Goal: Information Seeking & Learning: Compare options

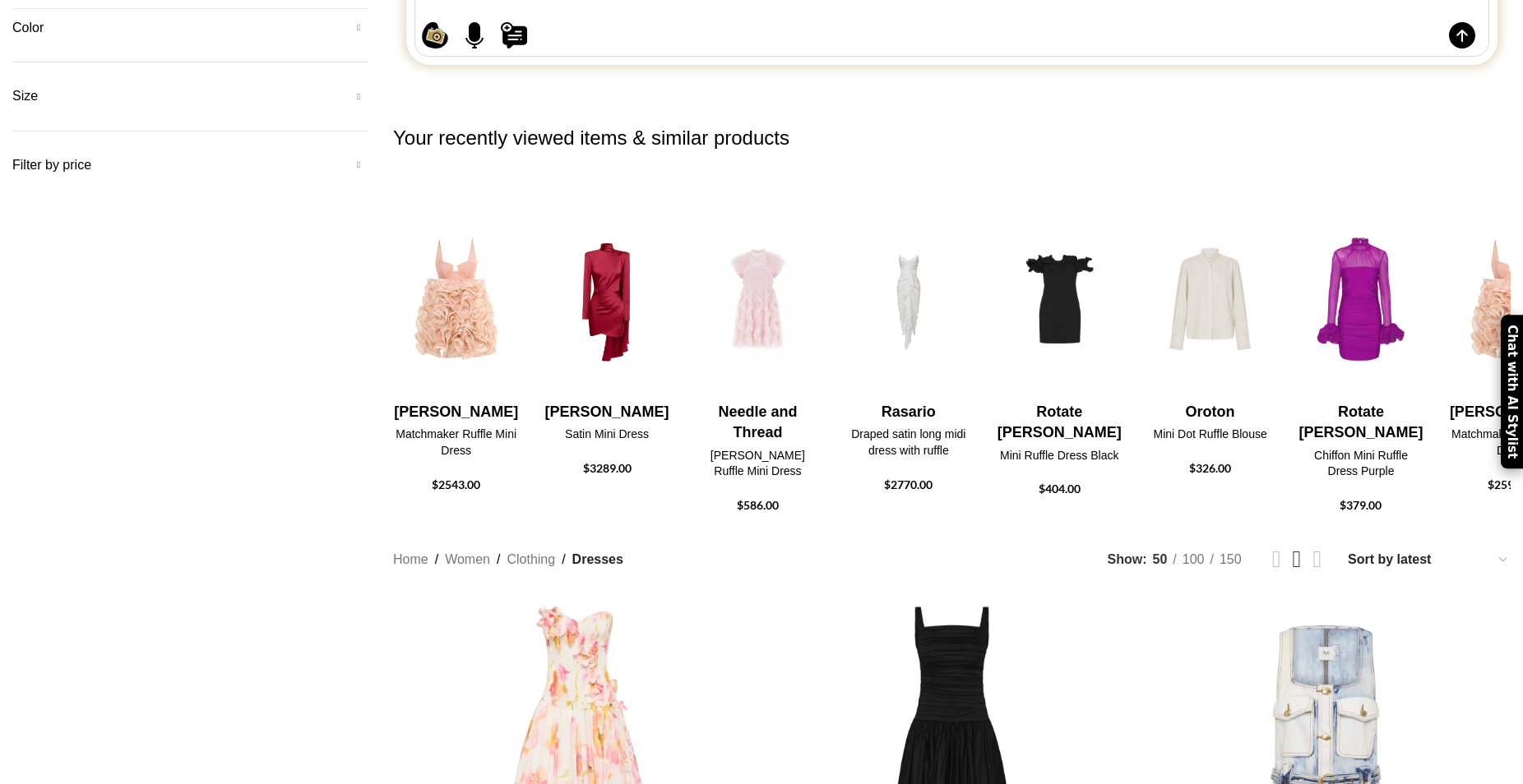
scroll to position [168, 0]
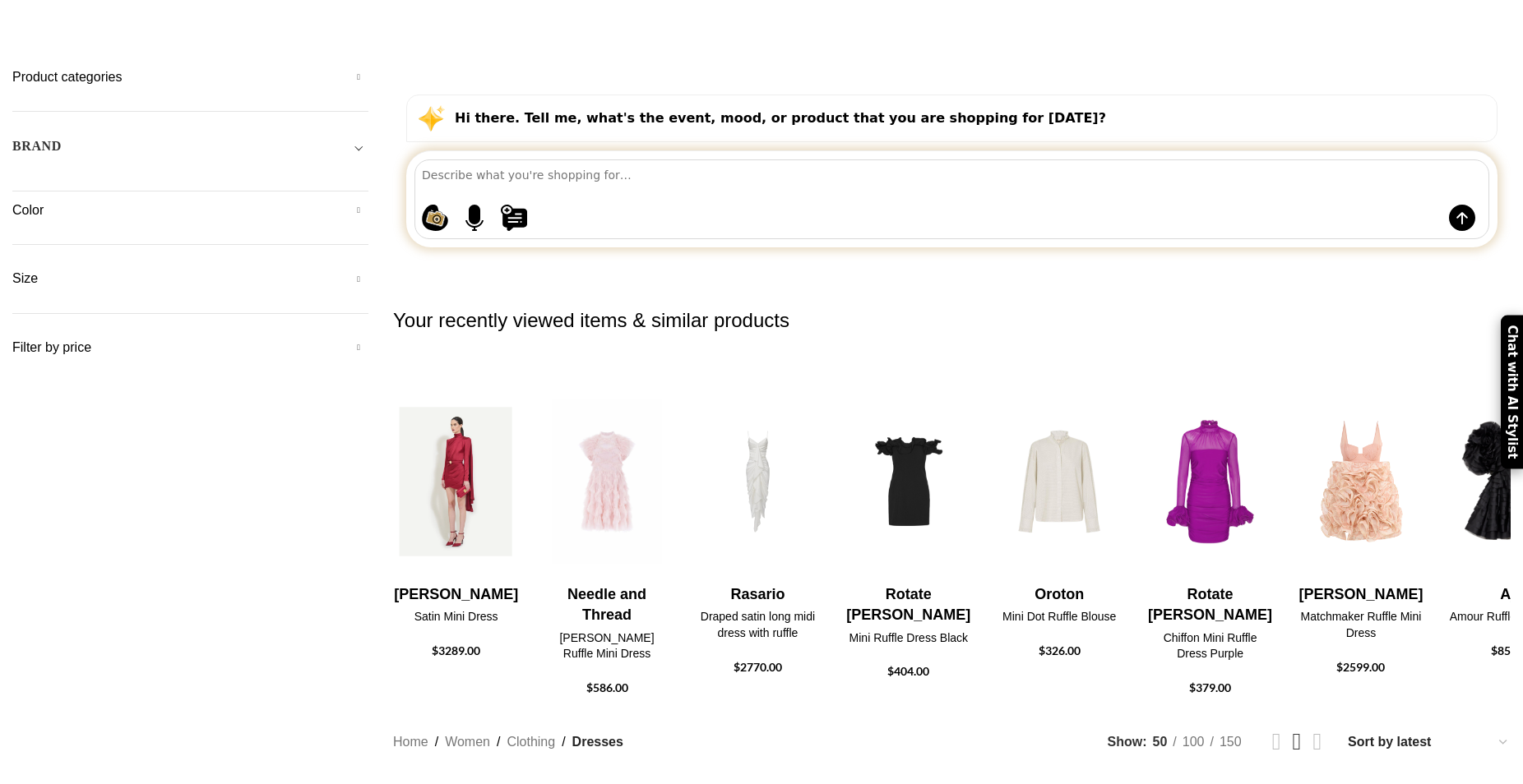
click at [521, 407] on img "7 / 30" at bounding box center [457, 482] width 130 height 203
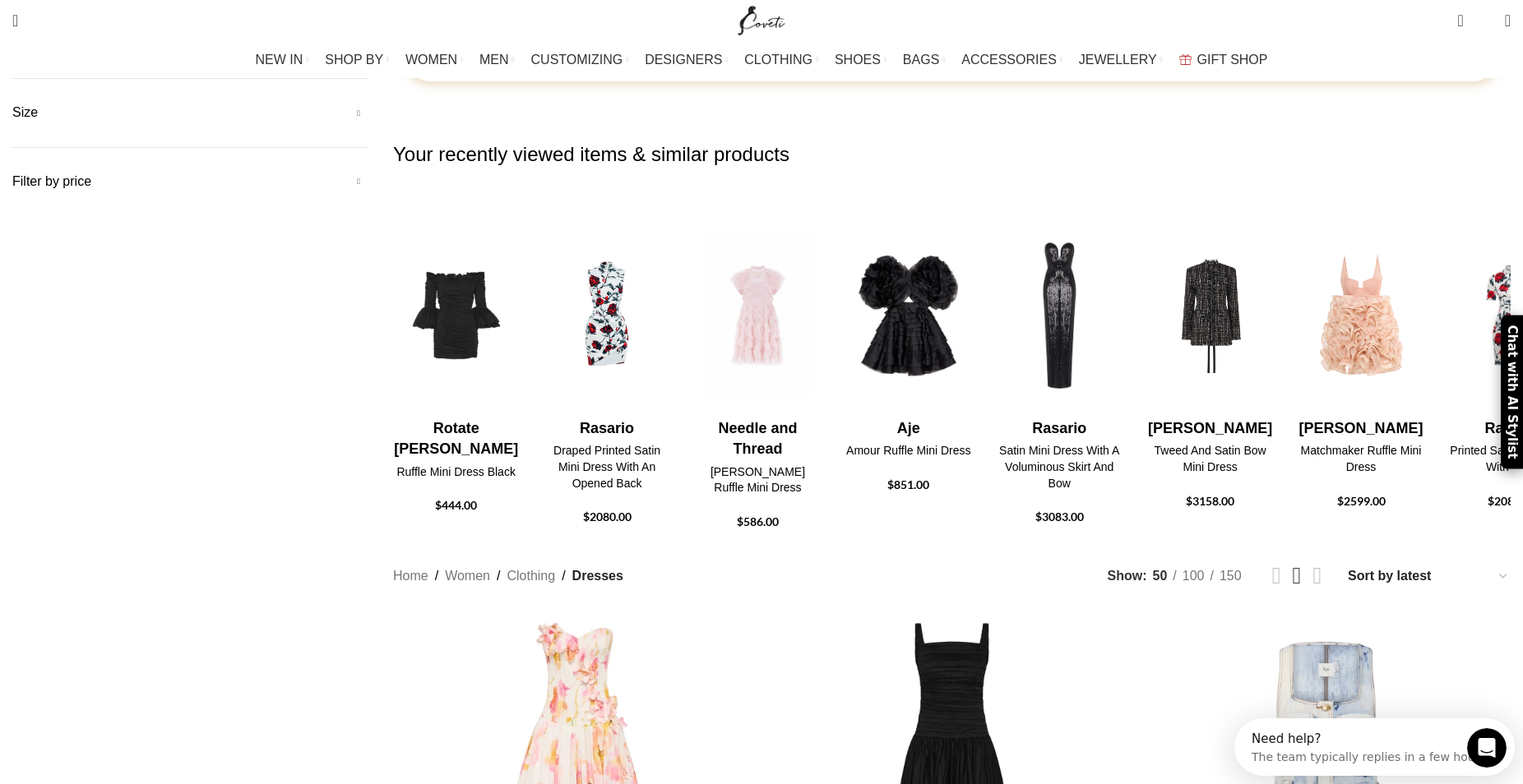
scroll to position [754, 0]
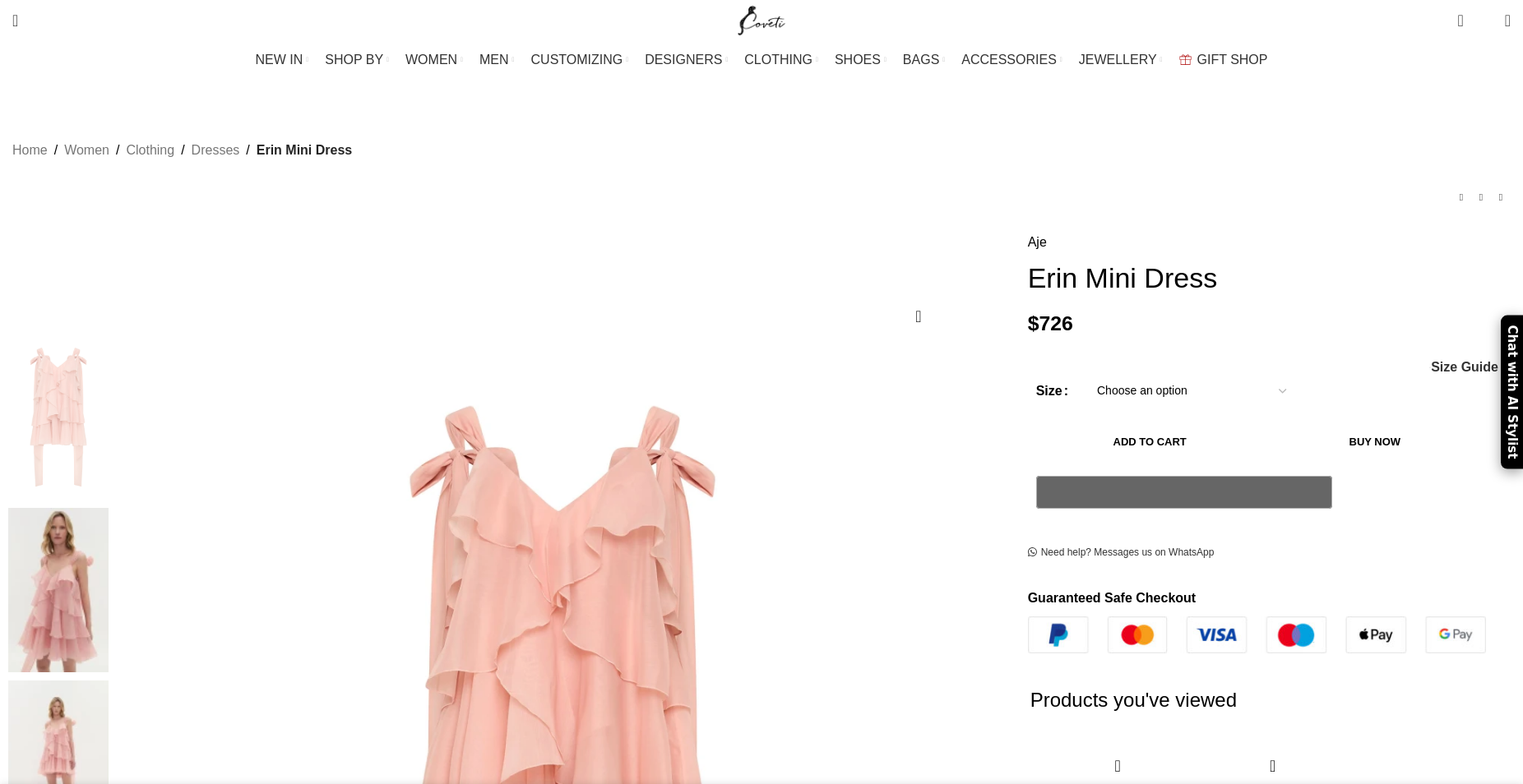
scroll to position [252, 0]
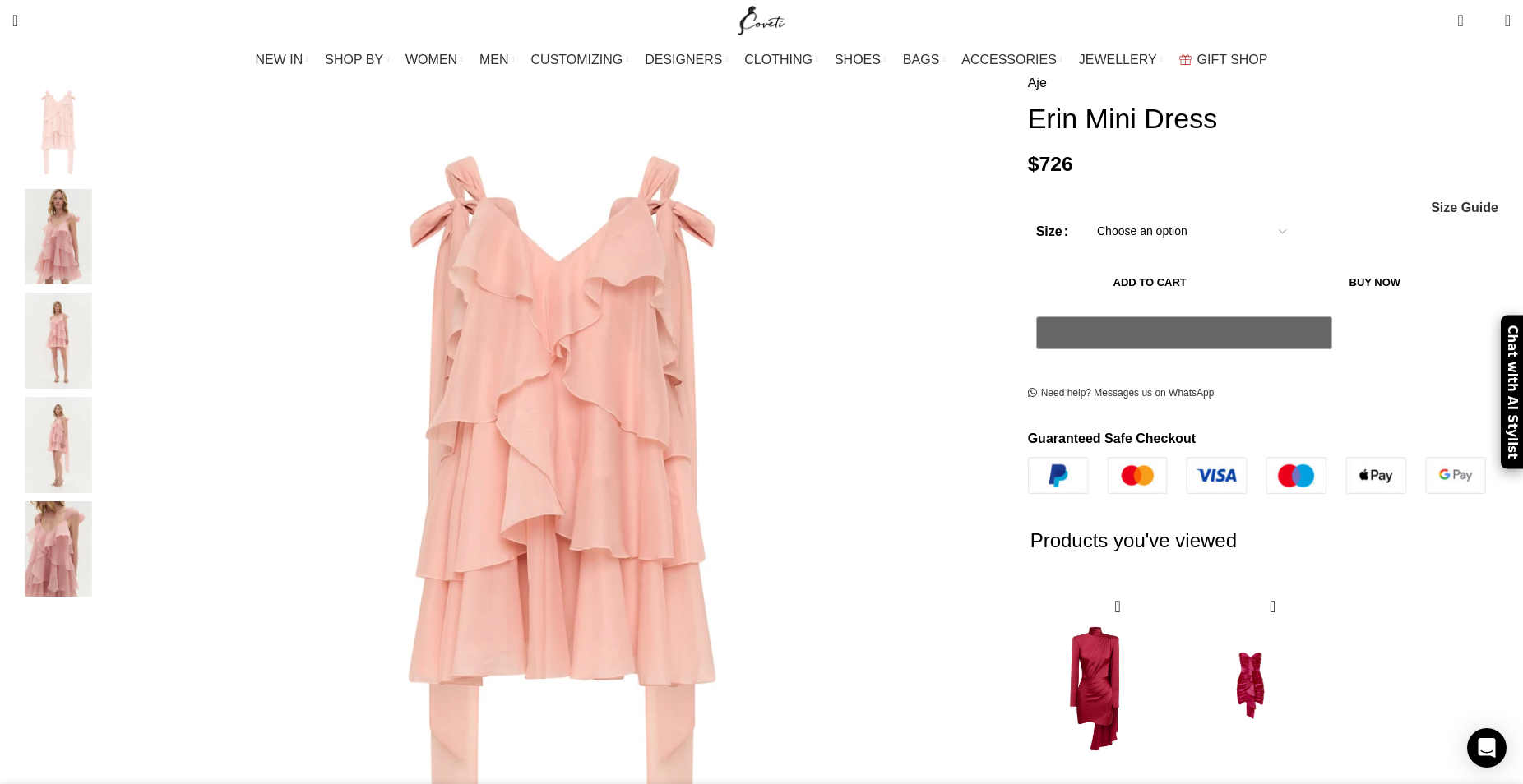
click at [109, 517] on img "5 / 5" at bounding box center [58, 550] width 101 height 96
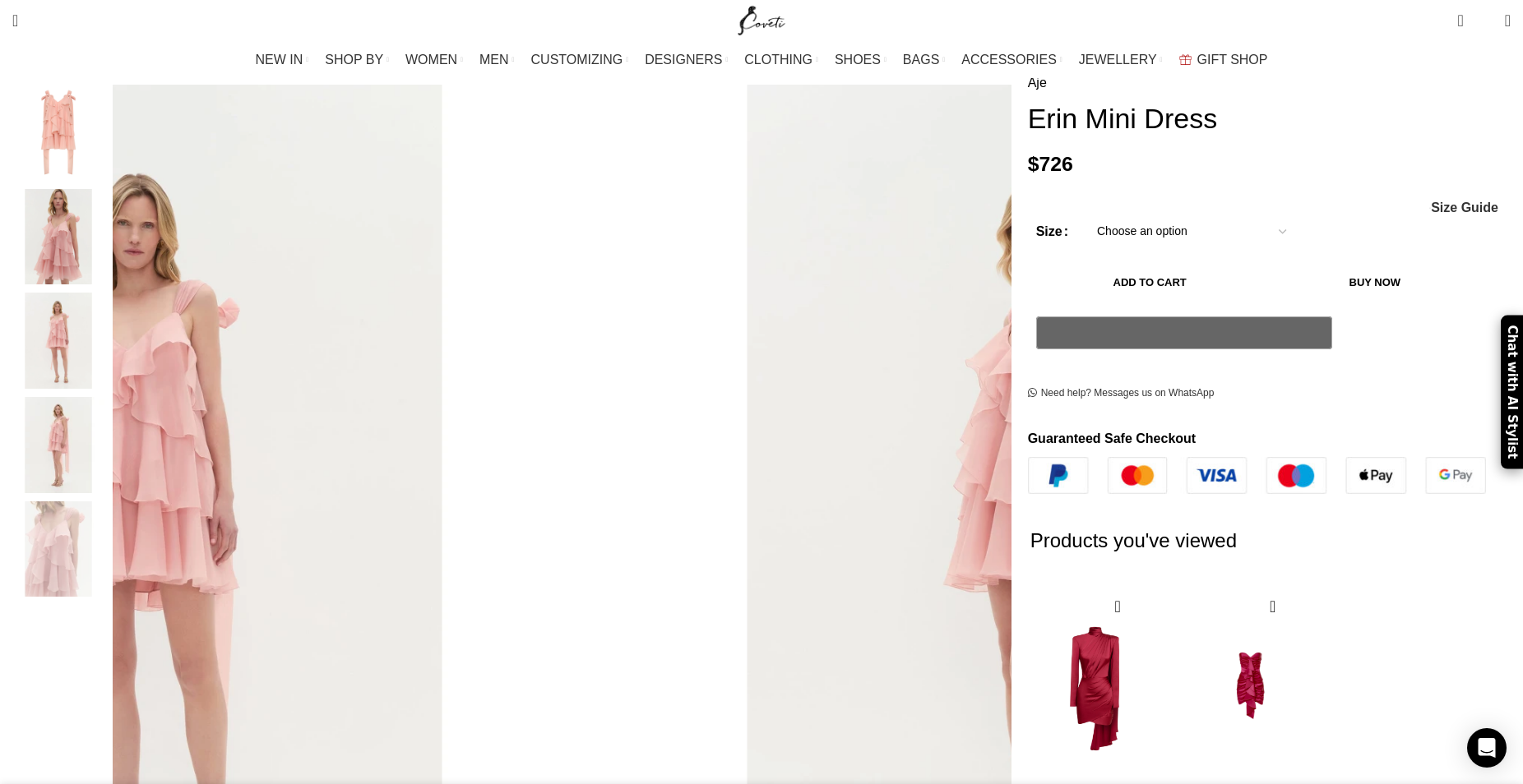
scroll to position [168, 0]
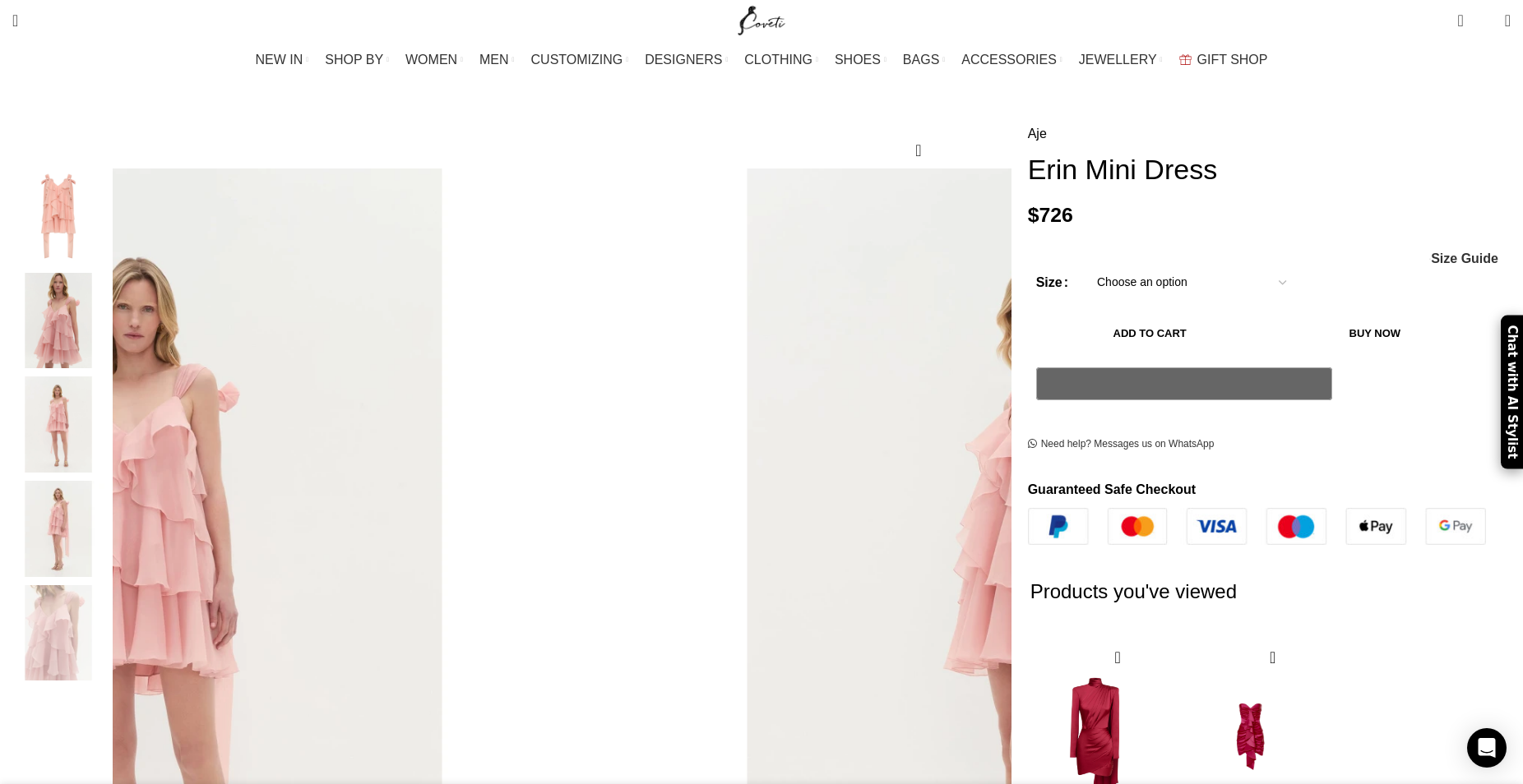
click at [109, 297] on img "2 / 5" at bounding box center [58, 320] width 101 height 96
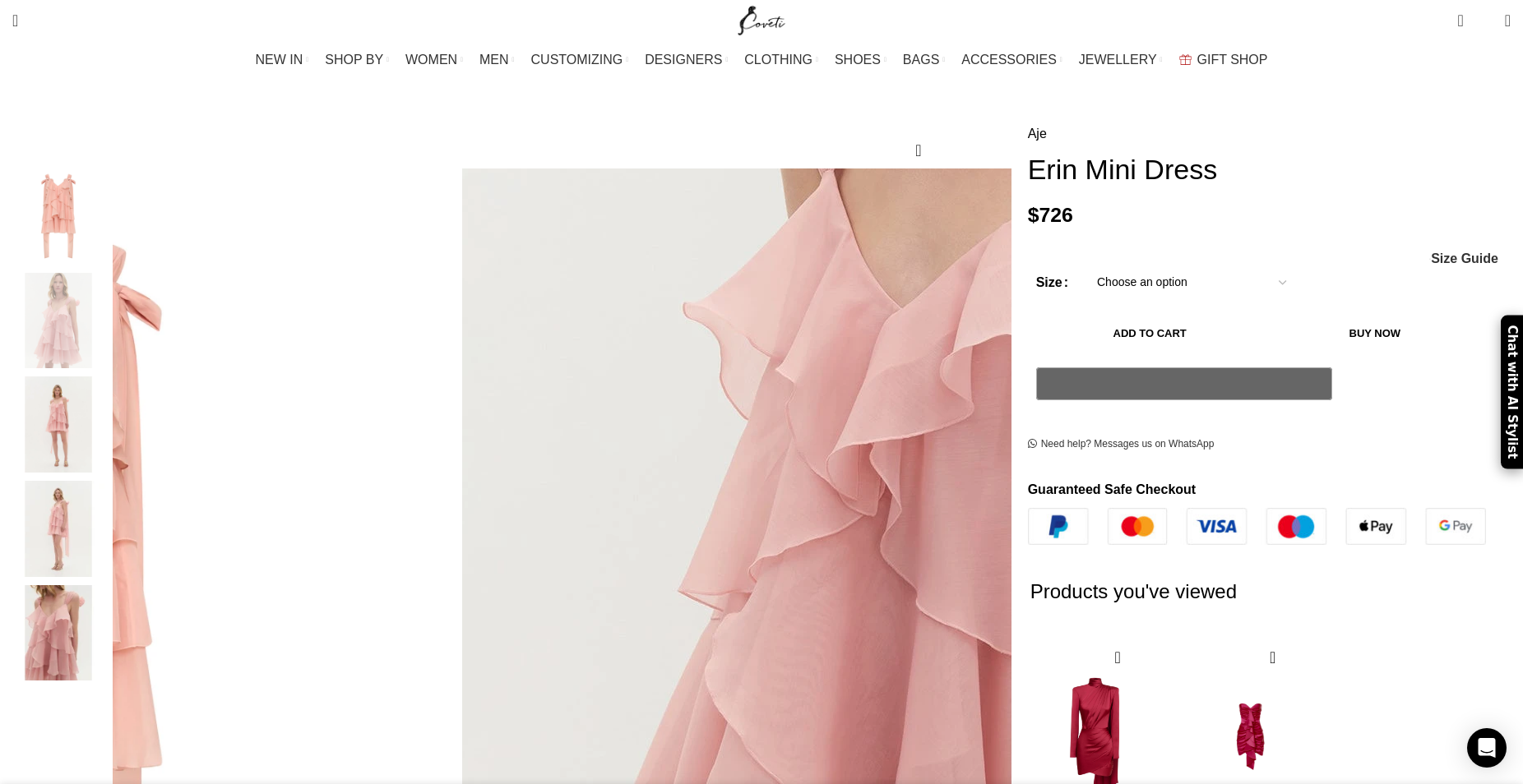
scroll to position [504, 0]
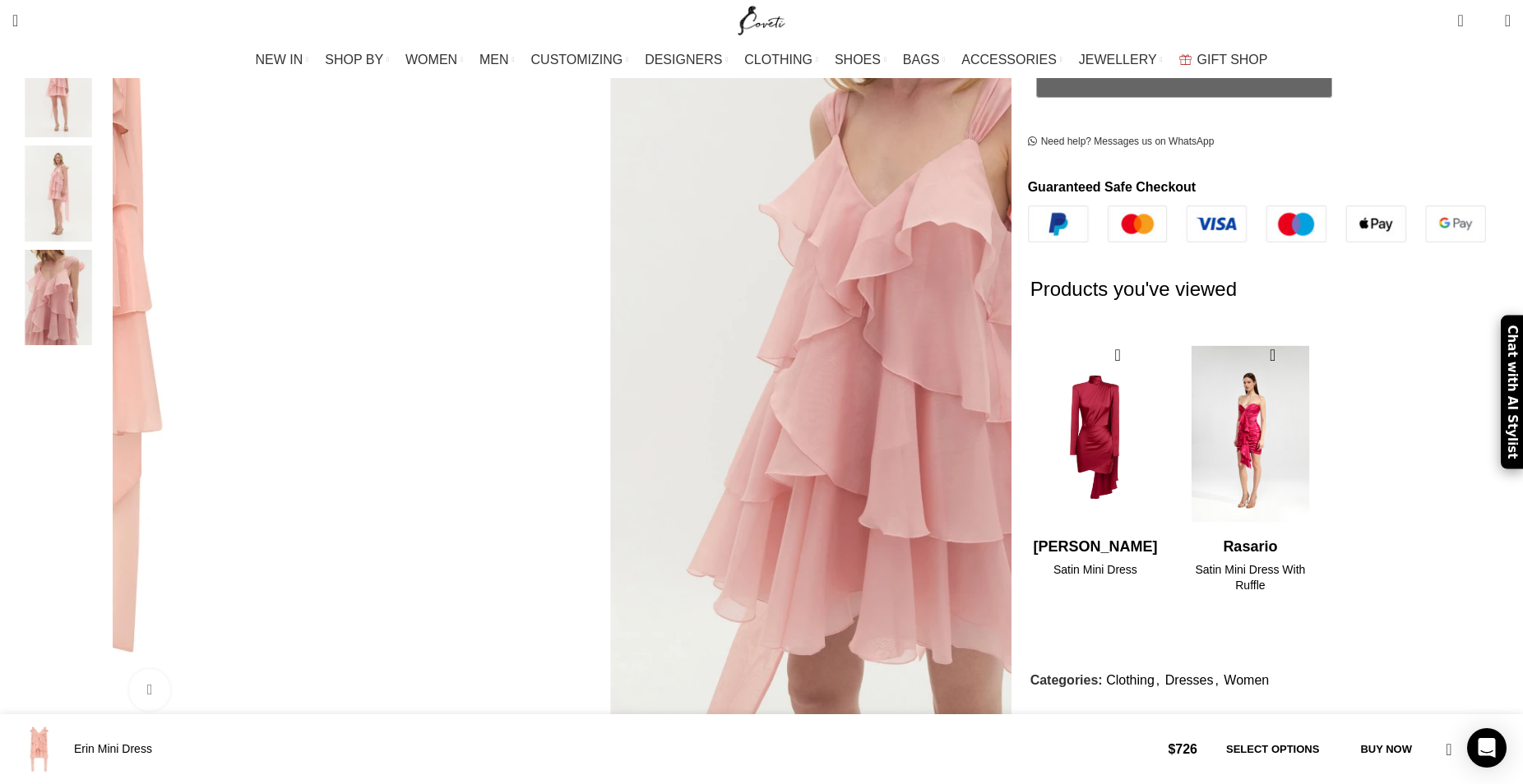
click at [1183, 333] on img "2 / 2" at bounding box center [1250, 435] width 134 height 203
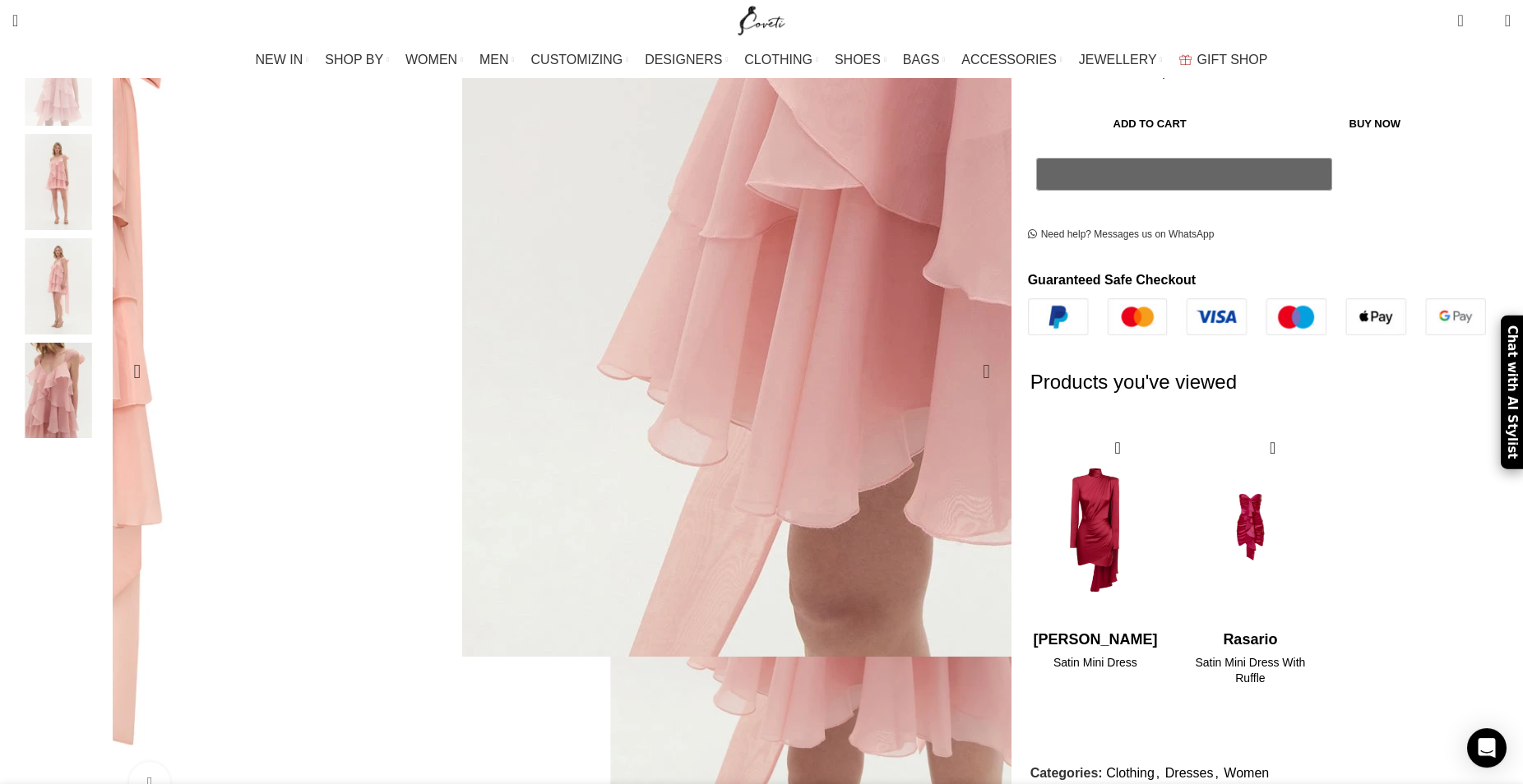
scroll to position [360, 0]
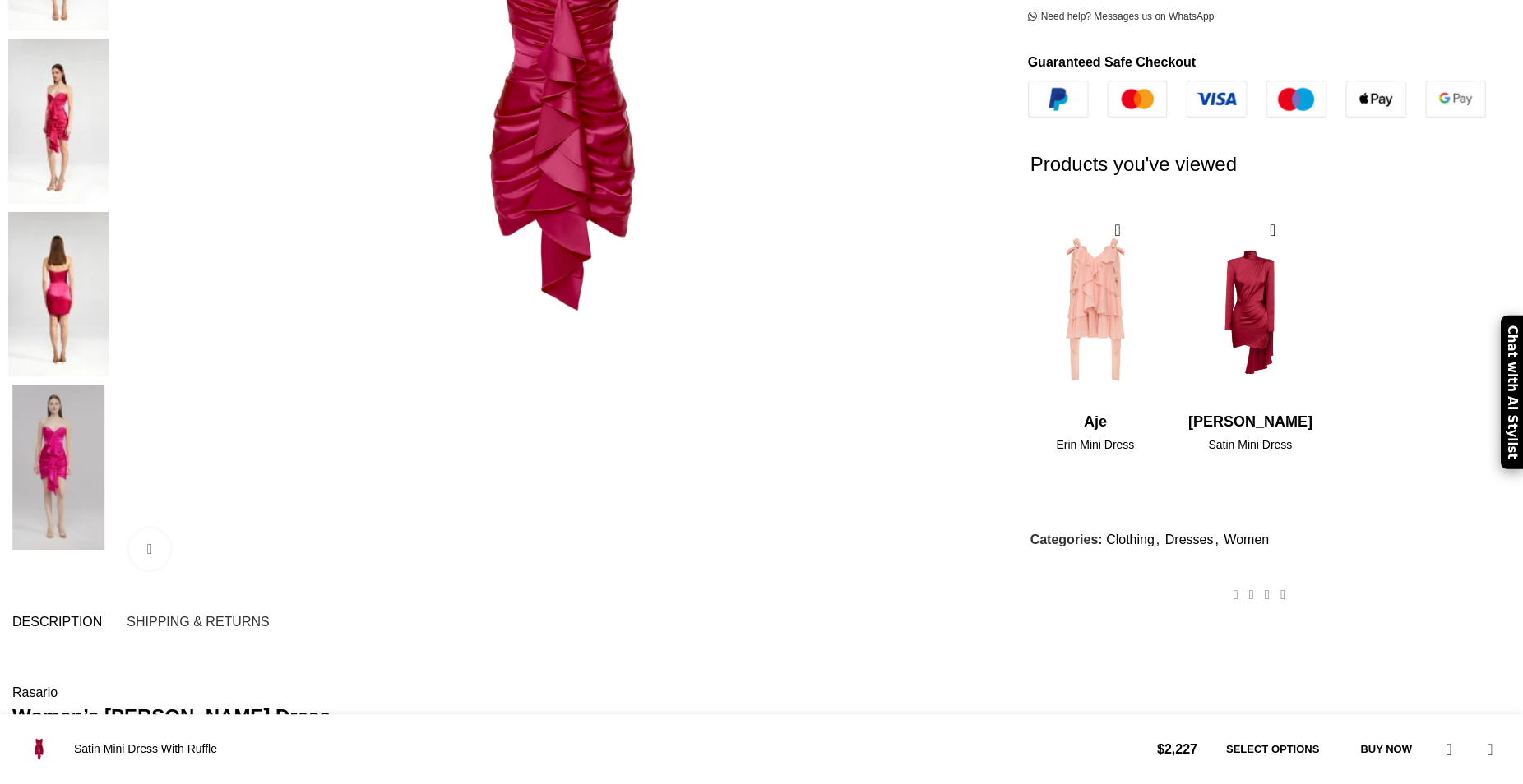
scroll to position [574, 0]
